Goal: Find specific page/section

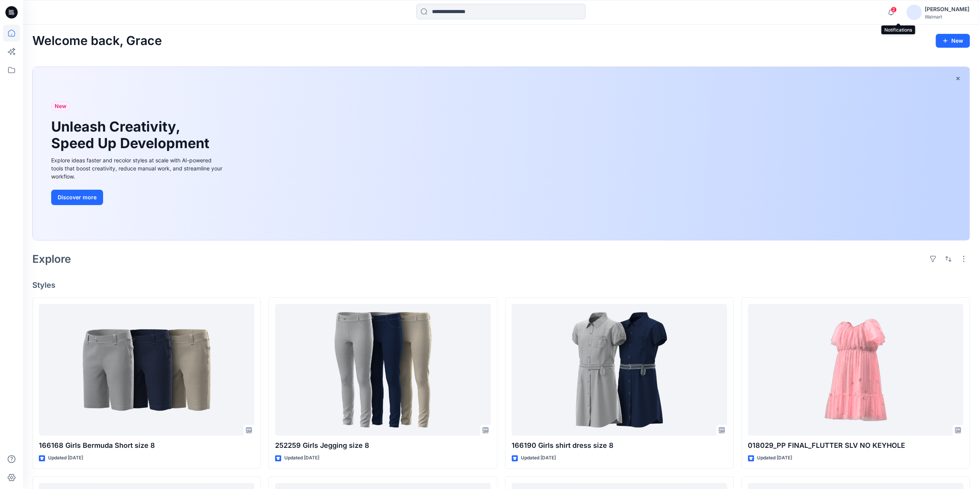
click at [897, 11] on span "2" at bounding box center [894, 10] width 6 height 6
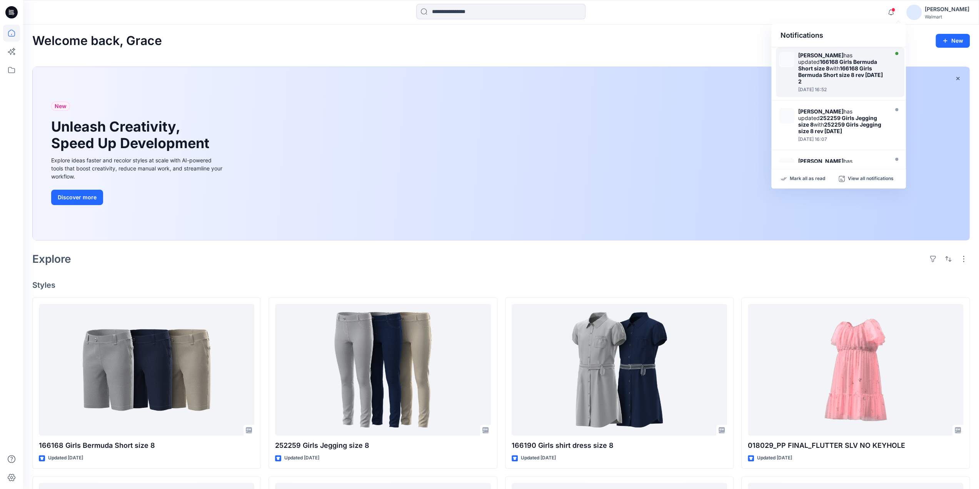
click at [847, 61] on strong "166168 Girls Bermuda Short size 8" at bounding box center [837, 64] width 79 height 13
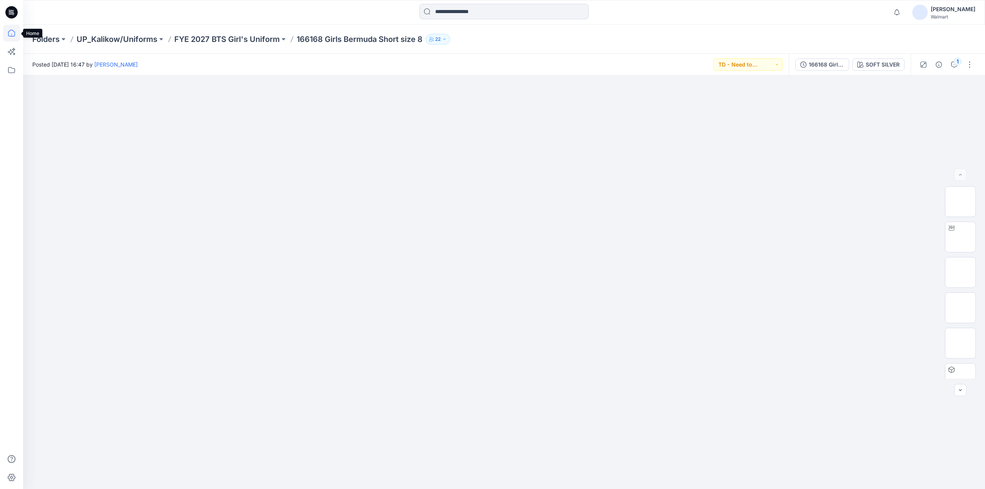
click at [9, 35] on icon at bounding box center [11, 33] width 17 height 17
